Goal: Information Seeking & Learning: Learn about a topic

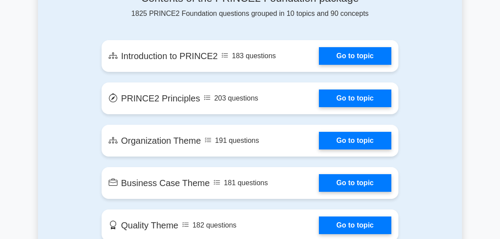
scroll to position [541, 0]
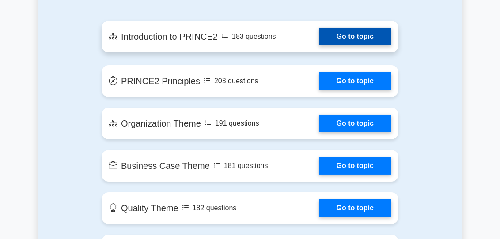
click at [340, 35] on link "Go to topic" at bounding box center [355, 37] width 72 height 18
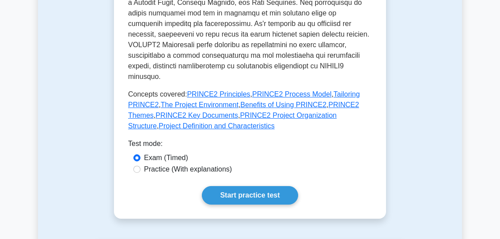
scroll to position [439, 0]
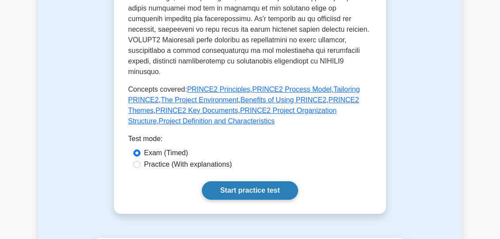
click at [255, 181] on link "Start practice test" at bounding box center [250, 190] width 96 height 19
